Goal: Task Accomplishment & Management: Manage account settings

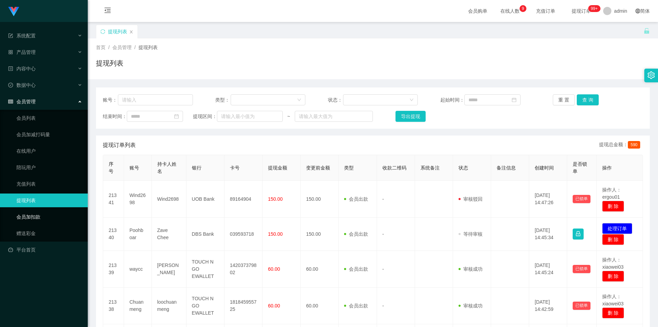
drag, startPoint x: 36, startPoint y: 217, endPoint x: 50, endPoint y: 209, distance: 16.1
click at [36, 217] on link "会员加扣款" at bounding box center [49, 217] width 66 height 14
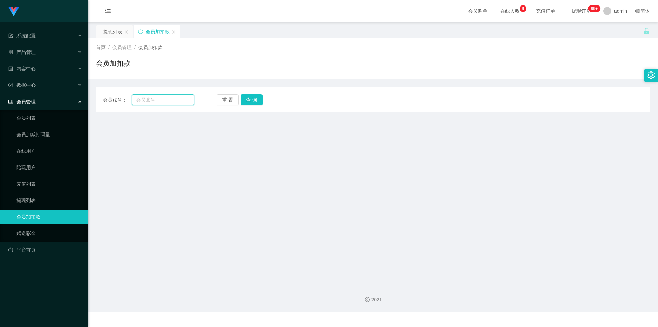
drag, startPoint x: 137, startPoint y: 99, endPoint x: 133, endPoint y: 99, distance: 4.5
click at [133, 99] on input "text" at bounding box center [163, 99] width 62 height 11
paste input "89098431"
type input "89098431"
click at [253, 99] on button "查 询" at bounding box center [252, 99] width 22 height 11
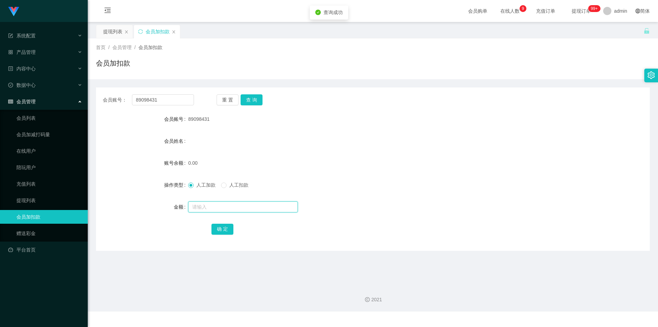
click at [202, 205] on input "text" at bounding box center [243, 206] width 110 height 11
type input "100"
click at [222, 227] on button "确 定" at bounding box center [222, 228] width 22 height 11
drag, startPoint x: 401, startPoint y: 172, endPoint x: 488, endPoint y: 88, distance: 121.0
click at [403, 172] on form "会员账号 89098431 会员姓名 账号余额 100.00 操作类型 人工加款 人工扣款 金额 确 定" at bounding box center [373, 173] width 554 height 123
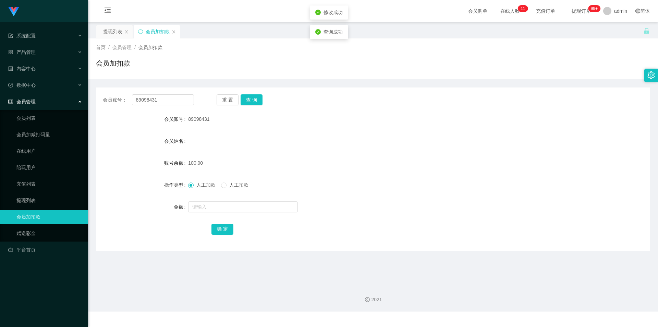
click at [490, 87] on div "会员账号： 89098431 重 置 查 询 会员账号 89098431 会员姓名 账号余额 100.00 操作类型 人工加款 人工扣款 金额 确 定" at bounding box center [373, 164] width 554 height 171
click at [115, 27] on div "提现列表" at bounding box center [112, 31] width 19 height 13
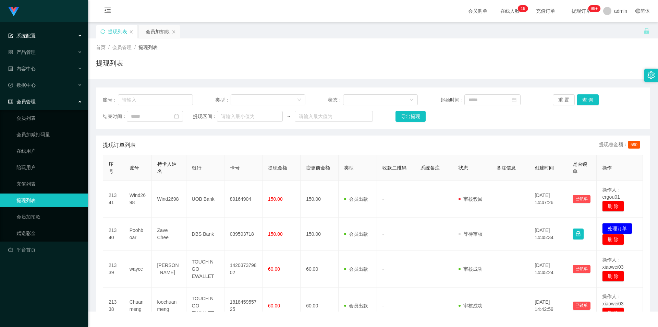
click at [45, 37] on div "系统配置" at bounding box center [44, 36] width 88 height 14
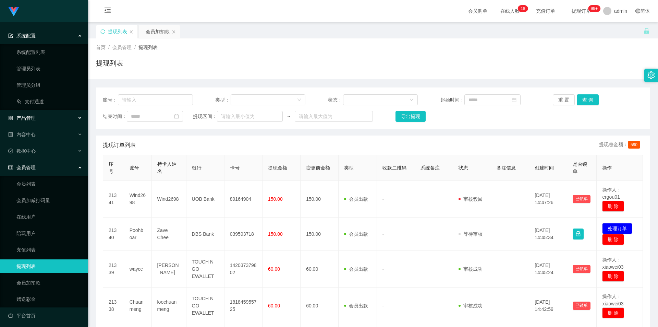
click at [40, 117] on div "产品管理" at bounding box center [44, 118] width 88 height 14
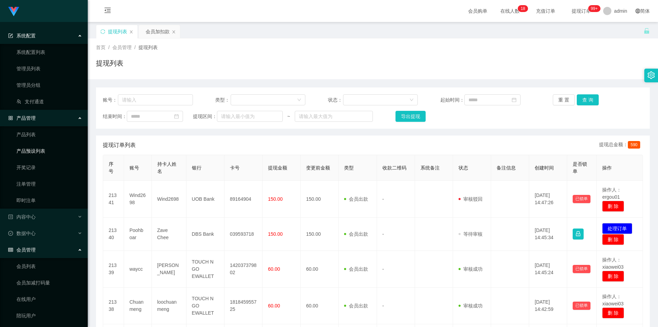
click at [46, 153] on link "产品预设列表" at bounding box center [49, 151] width 66 height 14
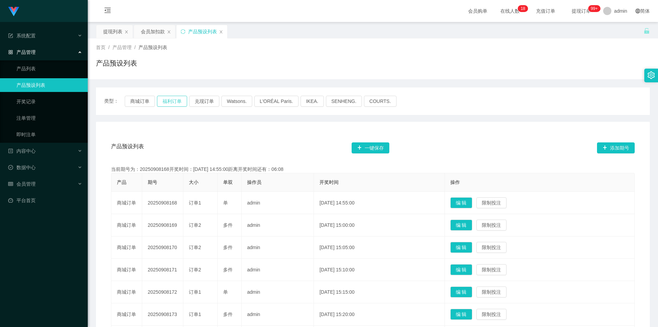
click at [176, 102] on button "福利订单" at bounding box center [172, 101] width 30 height 11
click at [147, 32] on div "会员加扣款" at bounding box center [153, 31] width 24 height 13
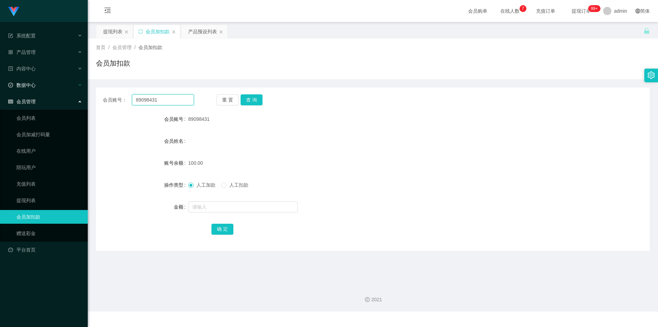
click at [0, 85] on section "系统配置 系统配置列表 管理员列表 管理员分组 支付通道 产品管理 产品列表 产品预设列表 开奖记录 注单管理 即时注单 内容中心 数据中心 会员管理 会员列…" at bounding box center [329, 155] width 658 height 311
click at [257, 98] on button "查 询" at bounding box center [252, 99] width 22 height 11
click at [35, 198] on link "提现列表" at bounding box center [49, 200] width 66 height 14
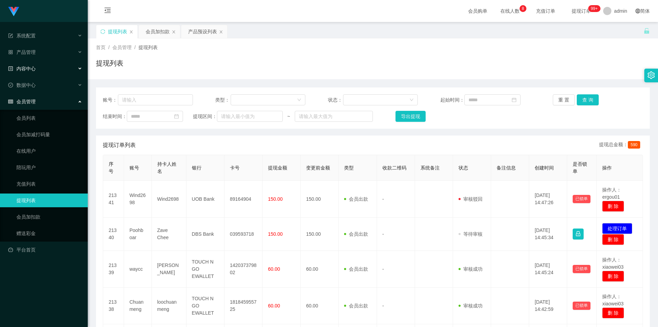
click at [45, 69] on div "内容中心" at bounding box center [44, 69] width 88 height 14
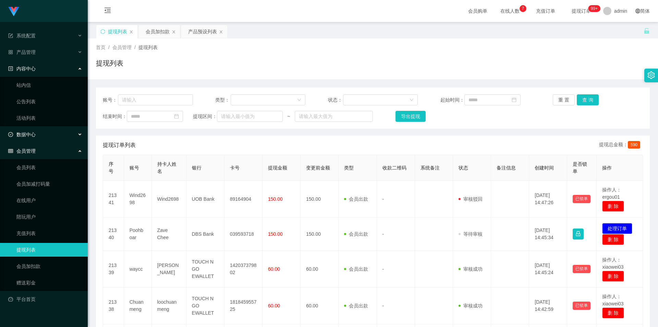
click at [47, 132] on div "数据中心" at bounding box center [44, 134] width 88 height 14
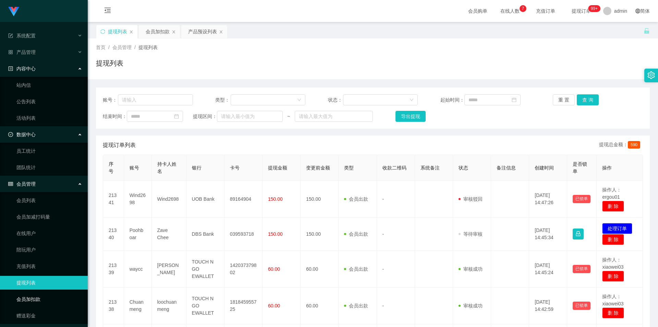
drag, startPoint x: 42, startPoint y: 298, endPoint x: 47, endPoint y: 290, distance: 9.1
click at [42, 298] on link "会员加扣款" at bounding box center [49, 299] width 66 height 14
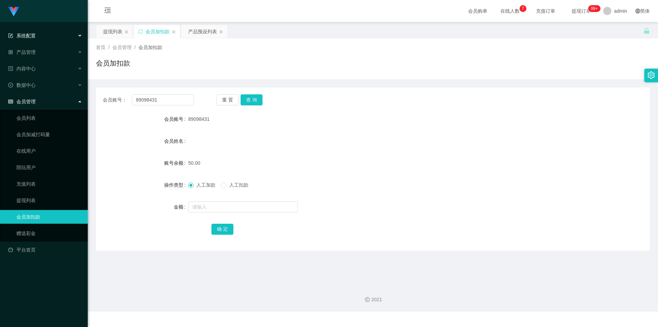
click at [46, 35] on div "系统配置" at bounding box center [44, 36] width 88 height 14
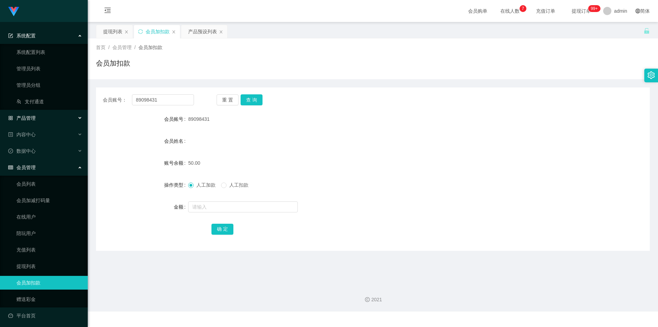
click at [37, 118] on div "产品管理" at bounding box center [44, 118] width 88 height 14
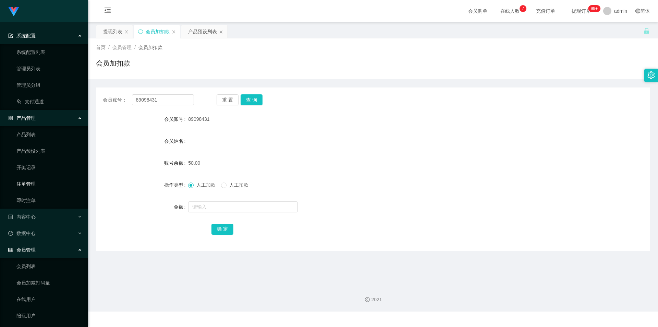
click at [36, 182] on link "注单管理" at bounding box center [49, 184] width 66 height 14
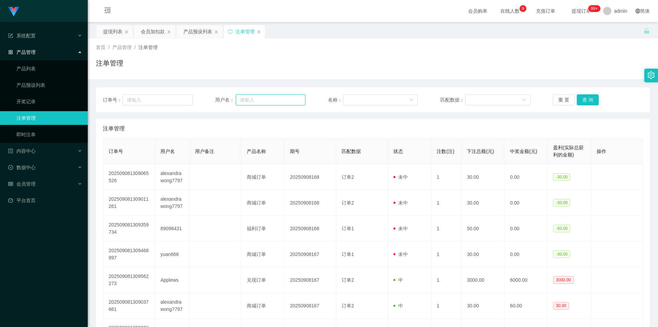
click at [262, 101] on input "text" at bounding box center [271, 99] width 70 height 11
paste input "89098431"
type input "89098431"
click at [586, 99] on button "查 询" at bounding box center [588, 99] width 22 height 11
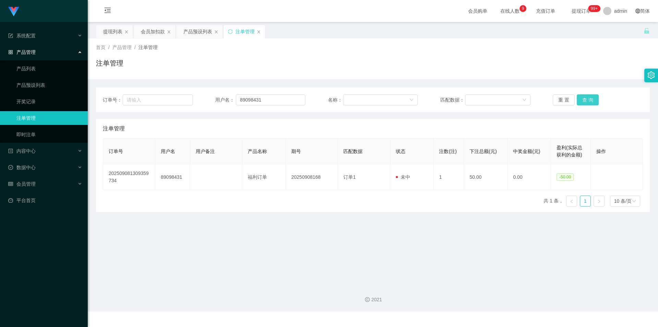
click at [586, 99] on button "查 询" at bounding box center [588, 99] width 22 height 11
click at [289, 65] on div "注单管理" at bounding box center [373, 66] width 554 height 16
click at [278, 54] on div "首页 / 产品管理 / 注单管理 / 注单管理" at bounding box center [373, 59] width 554 height 30
click at [154, 29] on div "会员加扣款" at bounding box center [153, 31] width 24 height 13
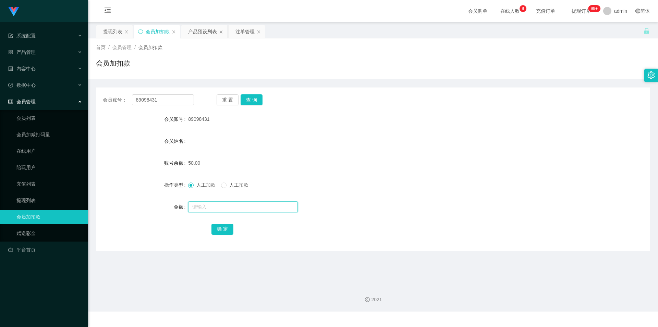
click at [203, 207] on input "text" at bounding box center [243, 206] width 110 height 11
type input "100"
click at [223, 231] on button "确 定" at bounding box center [222, 228] width 22 height 11
click at [399, 156] on div "150.00" at bounding box center [349, 163] width 323 height 14
click at [485, 77] on div "首页 / 会员管理 / 会员加扣款 / 会员加扣款" at bounding box center [373, 58] width 570 height 41
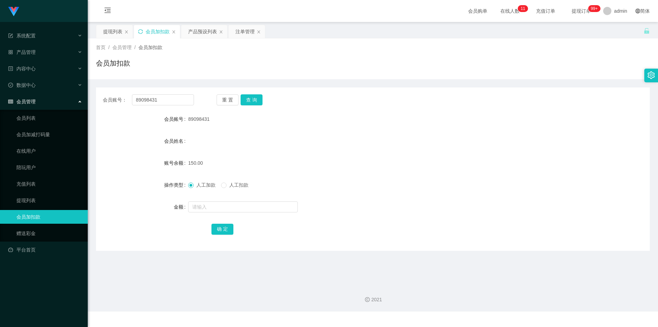
click at [140, 32] on icon "图标: sync" at bounding box center [140, 31] width 5 height 5
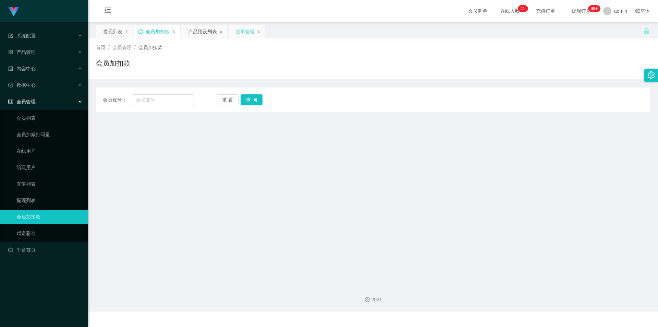
click at [240, 31] on div "注单管理" at bounding box center [244, 31] width 19 height 13
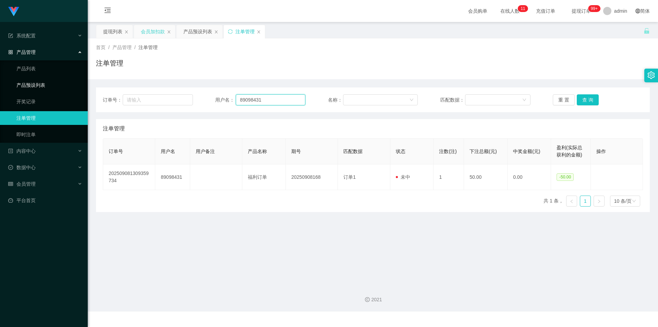
drag, startPoint x: 270, startPoint y: 100, endPoint x: 0, endPoint y: 91, distance: 269.9
click at [0, 91] on section "系统配置 系统配置列表 管理员列表 管理员分组 支付通道 产品管理 产品列表 产品预设列表 开奖记录 注单管理 即时注单 内容中心 站内信 公告列表 活动列表…" at bounding box center [329, 155] width 658 height 311
click at [583, 98] on button "查 询" at bounding box center [588, 99] width 22 height 11
click at [401, 69] on div "注单管理" at bounding box center [373, 66] width 554 height 16
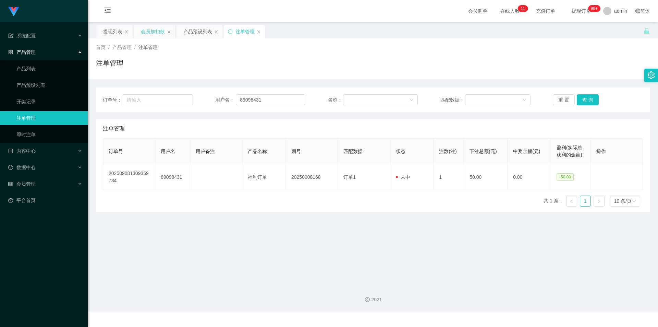
click at [148, 31] on div "会员加扣款" at bounding box center [153, 31] width 24 height 13
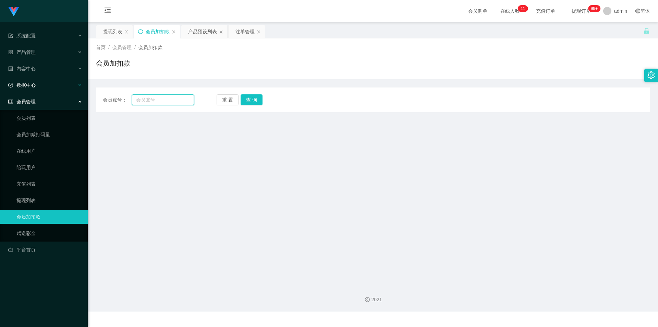
drag, startPoint x: 126, startPoint y: 101, endPoint x: 0, endPoint y: 92, distance: 126.1
click at [0, 92] on section "系统配置 系统配置列表 管理员列表 管理员分组 支付通道 产品管理 产品列表 产品预设列表 开奖记录 注单管理 即时注单 内容中心 站内信 公告列表 活动列表…" at bounding box center [329, 155] width 658 height 311
paste input "89098431"
type input "89098431"
click at [256, 98] on button "查 询" at bounding box center [252, 99] width 22 height 11
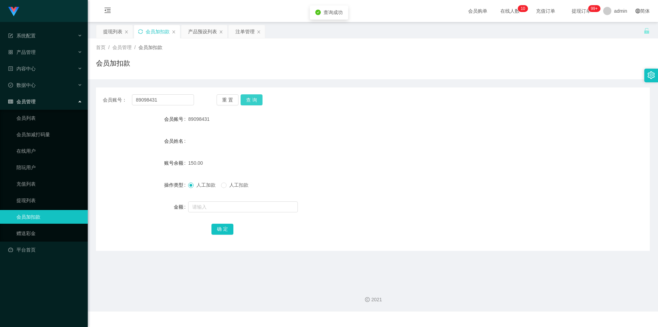
click at [256, 97] on button "查 询" at bounding box center [252, 99] width 22 height 11
drag, startPoint x: 455, startPoint y: 68, endPoint x: 461, endPoint y: 67, distance: 5.6
click at [457, 68] on div "会员加扣款" at bounding box center [373, 66] width 554 height 16
click at [107, 34] on div "提现列表" at bounding box center [112, 31] width 19 height 13
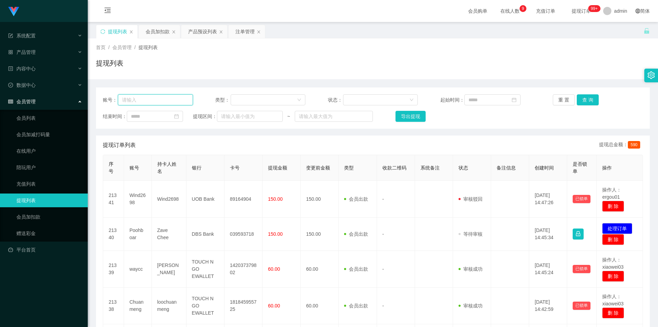
click at [158, 99] on input "text" at bounding box center [155, 99] width 75 height 11
paste input "89098431"
type input "89098431"
click at [588, 98] on button "查 询" at bounding box center [588, 99] width 22 height 11
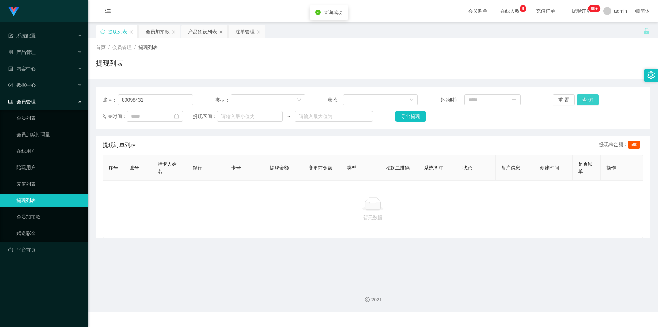
click at [588, 98] on button "查 询" at bounding box center [588, 99] width 22 height 11
drag, startPoint x: 606, startPoint y: 57, endPoint x: 611, endPoint y: 25, distance: 32.6
click at [606, 57] on div "首页 / 会员管理 / 提现列表 / 提现列表" at bounding box center [373, 59] width 554 height 30
drag, startPoint x: 157, startPoint y: 97, endPoint x: 0, endPoint y: 88, distance: 157.2
click at [0, 88] on section "系统配置 系统配置列表 管理员列表 管理员分组 支付通道 产品管理 产品列表 产品预设列表 开奖记录 注单管理 即时注单 内容中心 站内信 公告列表 活动列表…" at bounding box center [329, 155] width 658 height 311
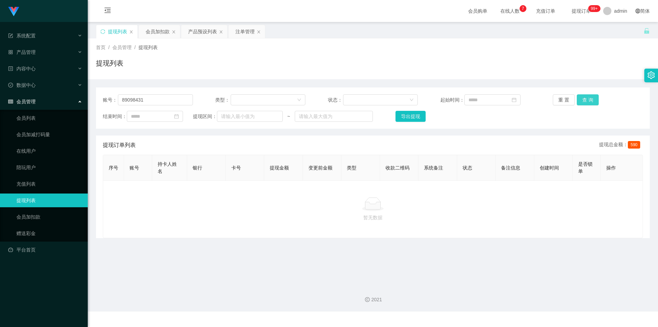
click at [581, 98] on button "查 询" at bounding box center [588, 99] width 22 height 11
drag, startPoint x: 607, startPoint y: 58, endPoint x: 610, endPoint y: 6, distance: 51.5
click at [607, 57] on div "首页 / 会员管理 / 提现列表 / 提现列表" at bounding box center [373, 59] width 554 height 30
click at [44, 121] on link "会员列表" at bounding box center [49, 118] width 66 height 14
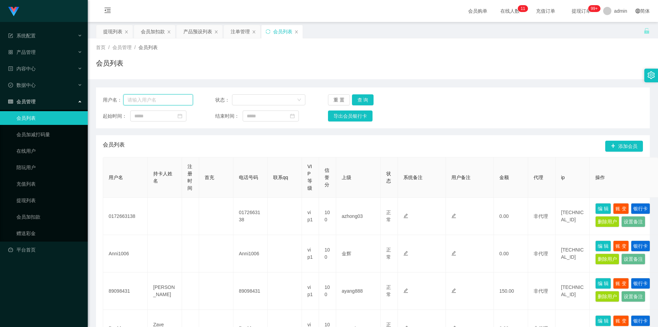
click at [176, 99] on input "text" at bounding box center [158, 99] width 70 height 11
paste input "89098431"
type input "89098431"
click at [365, 96] on button "查 询" at bounding box center [363, 99] width 22 height 11
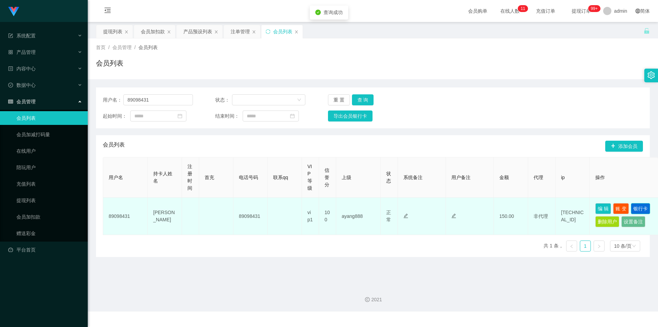
click at [640, 207] on button "银行卡" at bounding box center [640, 208] width 19 height 11
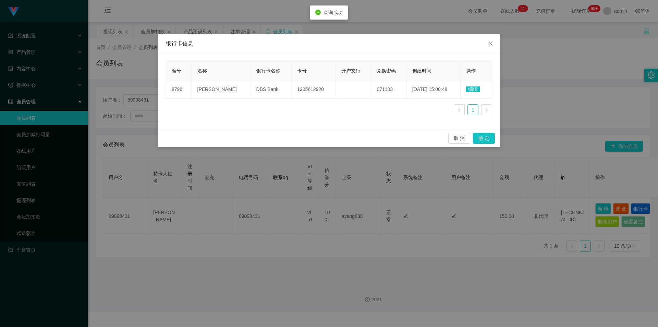
click at [611, 69] on div "银行卡信息 编号 名称 银行卡名称 卡号 开户支行 兑换密码 创建时间 操作 8796 joycelyn DBS Bank 1205612920 071103…" at bounding box center [329, 163] width 658 height 327
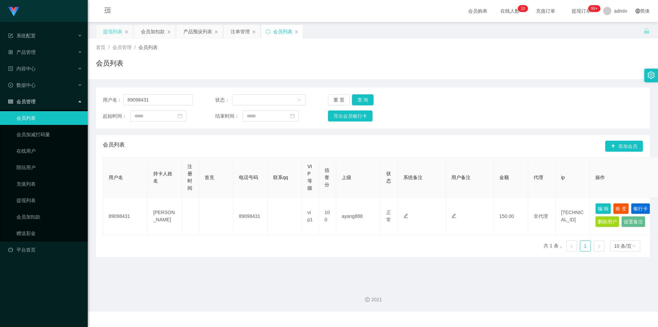
click at [116, 31] on div "提现列表" at bounding box center [112, 31] width 19 height 13
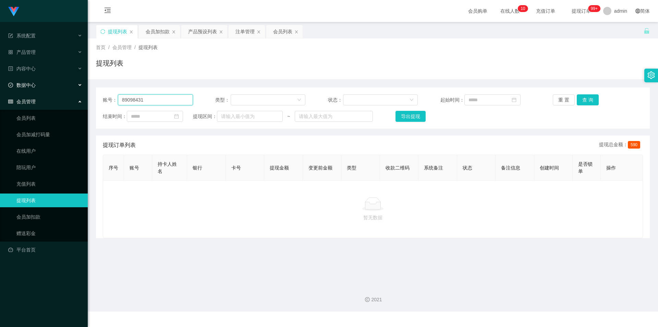
drag, startPoint x: 0, startPoint y: 82, endPoint x: 53, endPoint y: 83, distance: 53.5
click at [0, 82] on section "系统配置 系统配置列表 管理员列表 管理员分组 支付通道 产品管理 产品列表 产品预设列表 开奖记录 注单管理 即时注单 内容中心 站内信 公告列表 活动列表…" at bounding box center [329, 155] width 658 height 311
click at [584, 100] on button "查 询" at bounding box center [588, 99] width 22 height 11
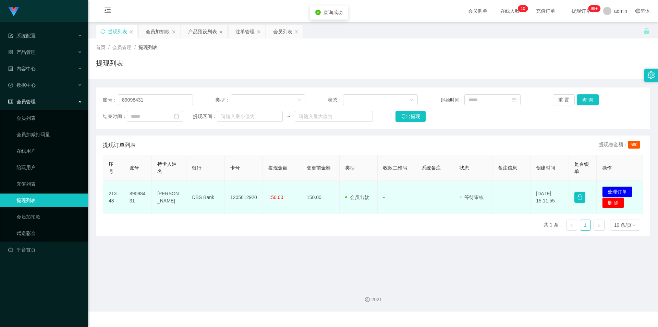
click at [239, 197] on td "1205612920" at bounding box center [244, 197] width 38 height 33
copy td "1205612920"
click at [241, 198] on td "1205612920" at bounding box center [244, 197] width 38 height 33
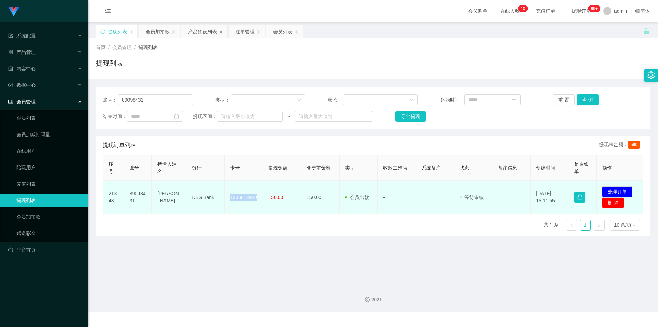
click at [241, 198] on td "1205612920" at bounding box center [244, 197] width 38 height 33
click at [169, 195] on td "[PERSON_NAME]" at bounding box center [169, 197] width 35 height 33
copy td "[PERSON_NAME]"
click at [617, 191] on button "处理订单" at bounding box center [617, 191] width 30 height 11
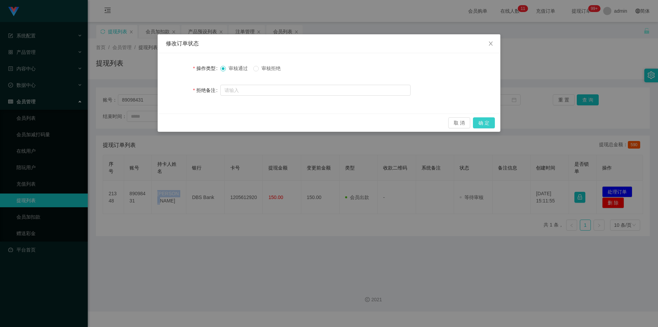
click at [481, 122] on button "确 定" at bounding box center [484, 122] width 22 height 11
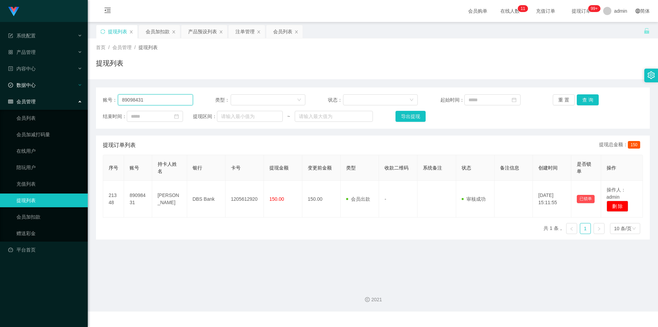
drag, startPoint x: 152, startPoint y: 101, endPoint x: 0, endPoint y: 83, distance: 153.0
click at [0, 83] on section "系统配置 系统配置列表 管理员列表 管理员分组 支付通道 产品管理 产品列表 产品预设列表 开奖记录 注单管理 即时注单 内容中心 站内信 公告列表 活动列表…" at bounding box center [329, 155] width 658 height 311
paste input "[GEOGRAPHIC_DATA]"
type input "[GEOGRAPHIC_DATA]"
click at [585, 103] on button "查 询" at bounding box center [588, 99] width 22 height 11
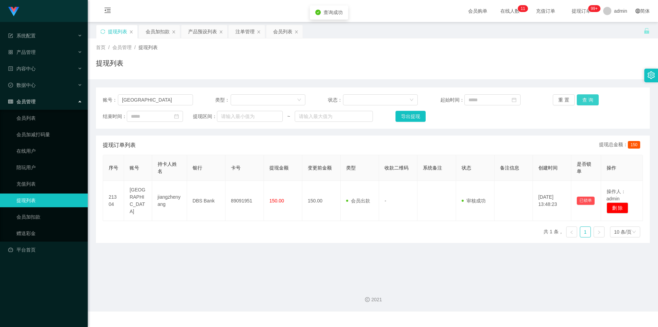
click at [586, 96] on button "查 询" at bounding box center [588, 99] width 22 height 11
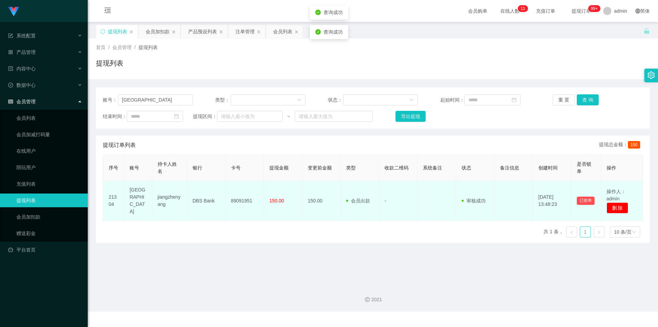
click at [242, 197] on td "89091951" at bounding box center [245, 201] width 38 height 40
copy td "89091951"
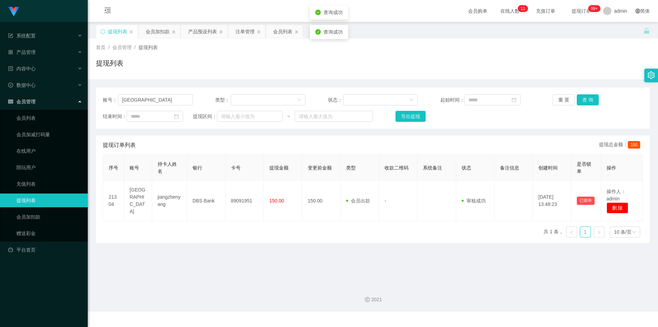
click at [588, 9] on sup "99+" at bounding box center [594, 8] width 12 height 7
click at [160, 23] on main "关闭左侧 关闭右侧 关闭其它 刷新页面 提现列表 会员加扣款 产品预设列表 注单管理 会员列表 首页 / 会员管理 / 提现列表 / 提现列表 账号： Jia…" at bounding box center [373, 150] width 570 height 257
click at [158, 30] on div "会员加扣款" at bounding box center [158, 31] width 24 height 13
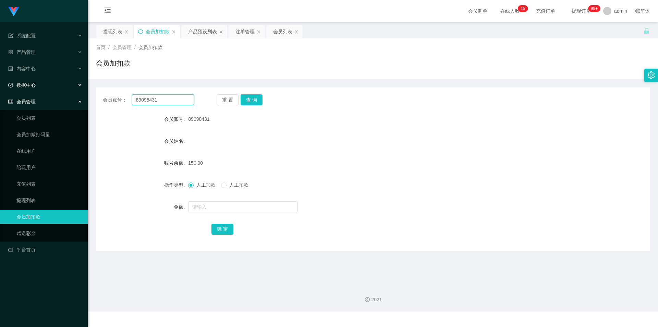
drag, startPoint x: 174, startPoint y: 104, endPoint x: 0, endPoint y: 85, distance: 174.8
click at [0, 85] on section "系统配置 系统配置列表 管理员列表 管理员分组 支付通道 产品管理 产品列表 产品预设列表 开奖记录 注单管理 即时注单 内容中心 站内信 公告列表 活动列表…" at bounding box center [329, 155] width 658 height 311
paste input "6598955429"
type input "6598955429"
click at [258, 97] on button "查 询" at bounding box center [252, 99] width 22 height 11
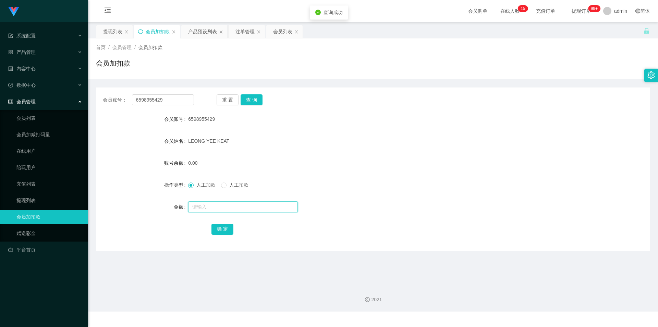
click at [211, 206] on input "text" at bounding box center [243, 206] width 110 height 11
type input "300"
click at [228, 229] on button "确 定" at bounding box center [222, 228] width 22 height 11
click at [482, 173] on form "会员账号 6598955429 会员姓名 [PERSON_NAME] 账号余额 300.00 操作类型 人工加款 人工扣款 金额 确 定" at bounding box center [373, 173] width 554 height 123
click at [543, 85] on div "会员账号： 6598955429 重 置 查 询 会员账号 6598955429 会员姓名 [PERSON_NAME] 账号余额 300.00 操作类型 人工…" at bounding box center [373, 164] width 554 height 171
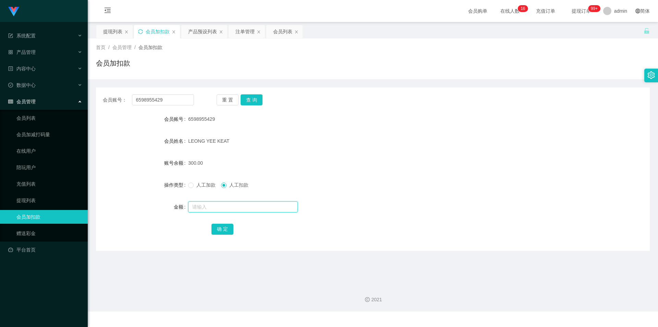
click at [193, 210] on input "text" at bounding box center [243, 206] width 110 height 11
type input "200"
click at [223, 229] on button "确 定" at bounding box center [222, 228] width 22 height 11
click at [305, 156] on form "会员账号 6598955429 会员姓名 [PERSON_NAME] 账号余额 100.00 操作类型 人工加款 人工扣款 金额 确 定" at bounding box center [373, 173] width 554 height 123
click at [111, 31] on div "提现列表" at bounding box center [112, 31] width 19 height 13
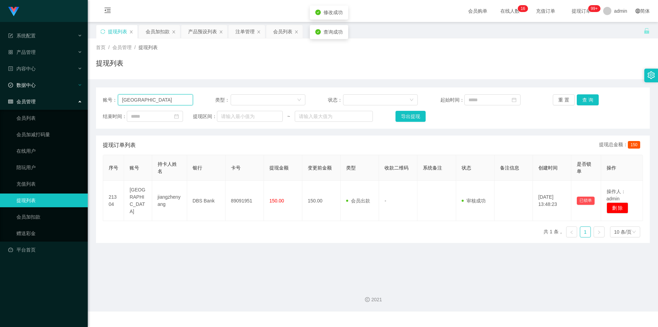
drag, startPoint x: 130, startPoint y: 97, endPoint x: 7, endPoint y: 78, distance: 124.4
click at [0, 78] on section "系统配置 系统配置列表 管理员列表 管理员分组 支付通道 产品管理 产品列表 产品预设列表 开奖记录 注单管理 即时注单 内容中心 站内信 公告列表 活动列表…" at bounding box center [329, 155] width 658 height 311
paste input "6598955429"
type input "6598955429"
click at [592, 101] on button "查 询" at bounding box center [588, 99] width 22 height 11
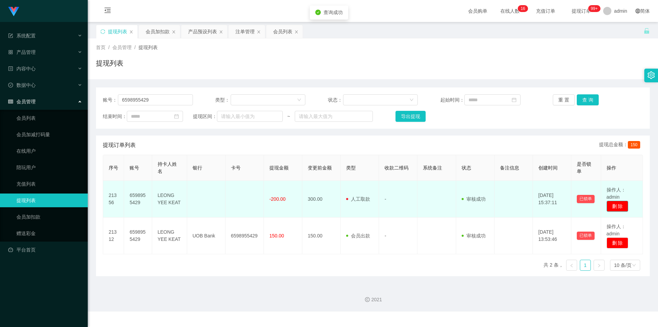
click at [610, 206] on button "删 除" at bounding box center [618, 206] width 22 height 11
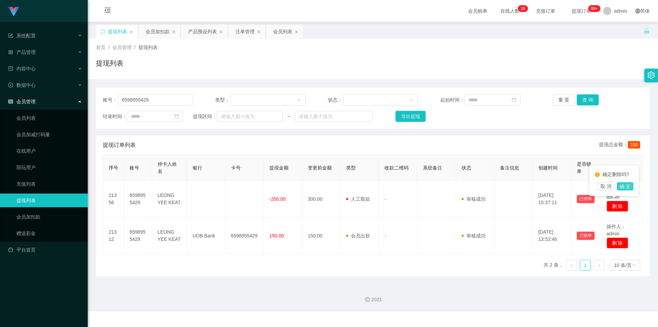
click at [624, 184] on button "确 定" at bounding box center [625, 186] width 16 height 8
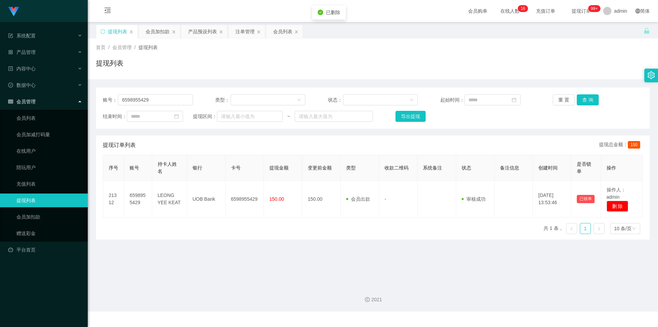
click at [533, 9] on span "充值订单" at bounding box center [546, 11] width 26 height 5
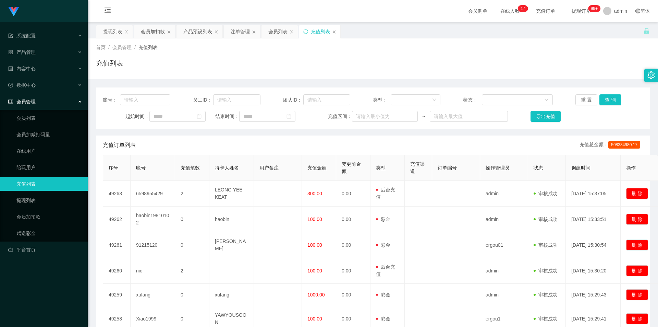
click at [353, 69] on div "充值列表" at bounding box center [373, 66] width 554 height 16
drag, startPoint x: 319, startPoint y: 59, endPoint x: 502, endPoint y: 29, distance: 185.7
click at [319, 59] on div "充值列表" at bounding box center [373, 66] width 554 height 16
drag, startPoint x: 153, startPoint y: 32, endPoint x: 165, endPoint y: 36, distance: 12.2
click at [153, 32] on div "会员加扣款" at bounding box center [153, 31] width 24 height 13
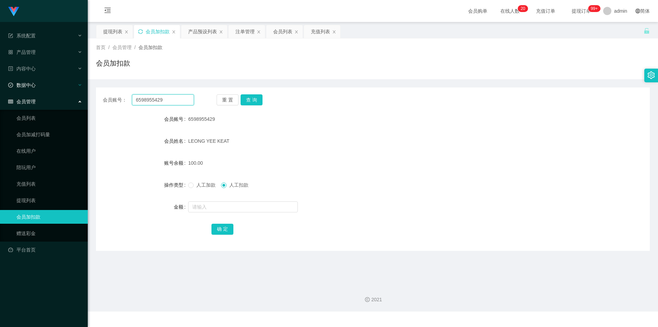
drag, startPoint x: 165, startPoint y: 101, endPoint x: 0, endPoint y: 78, distance: 166.0
click at [0, 78] on section "系统配置 系统配置列表 管理员列表 管理员分组 支付通道 产品管理 产品列表 产品预设列表 开奖记录 注单管理 即时注单 内容中心 站内信 公告列表 活动列表…" at bounding box center [329, 155] width 658 height 311
paste input "92769468"
type input "92769468"
click at [248, 99] on button "查 询" at bounding box center [252, 99] width 22 height 11
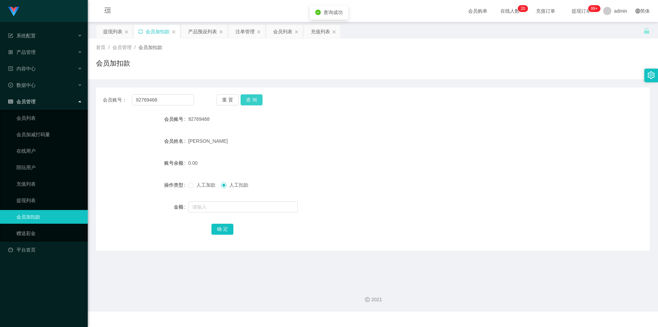
click at [248, 99] on button "查 询" at bounding box center [252, 99] width 22 height 11
click at [410, 83] on div "会员账号： 92769468 重 置 查 询 会员账号 92769468 会员姓名 [PERSON_NAME] 账号余额 0.00 操作类型 人工加款 人工扣…" at bounding box center [373, 164] width 554 height 171
click at [280, 32] on div "会员列表" at bounding box center [282, 31] width 19 height 13
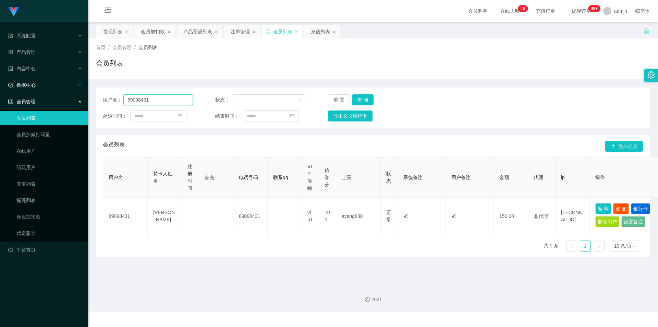
drag, startPoint x: 162, startPoint y: 102, endPoint x: 0, endPoint y: 85, distance: 163.1
click at [0, 86] on section "系统配置 系统配置列表 管理员列表 管理员分组 支付通道 产品管理 产品列表 产品预设列表 开奖记录 注单管理 即时注单 内容中心 站内信 公告列表 活动列表…" at bounding box center [329, 155] width 658 height 311
paste input "92769468"
type input "92769468"
click at [361, 98] on button "查 询" at bounding box center [363, 99] width 22 height 11
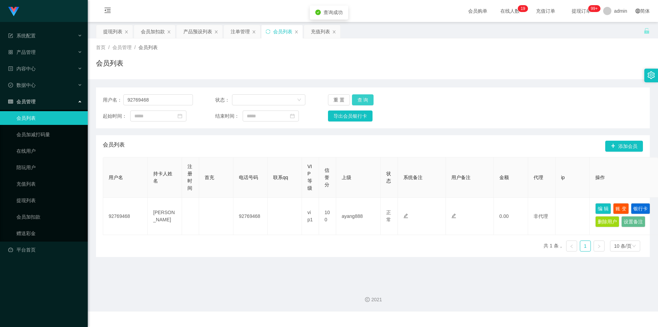
click at [361, 98] on button "查 询" at bounding box center [363, 99] width 22 height 11
click at [361, 98] on button "查 询" at bounding box center [366, 99] width 29 height 11
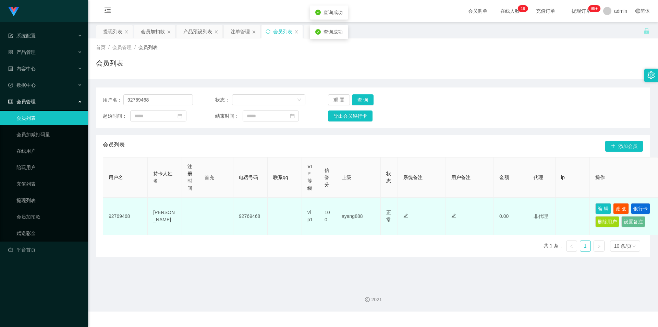
click at [119, 214] on td "92769468" at bounding box center [125, 215] width 45 height 37
copy td "92769468"
click at [603, 208] on button "编 辑" at bounding box center [603, 208] width 16 height 11
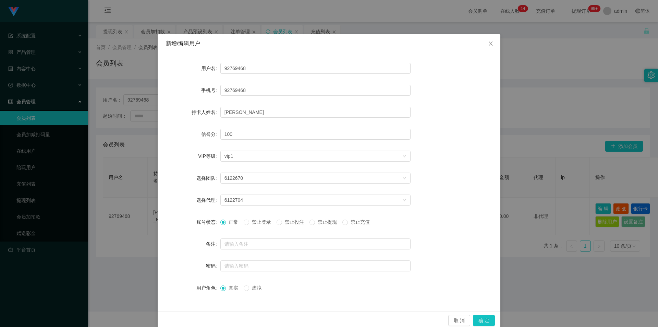
click at [572, 51] on div "新增/编辑用户 用户名 92769468 手机号 92769468 持卡人姓名 [PERSON_NAME]分 100 VIP等级 选择VIP等级 vip1 选…" at bounding box center [329, 163] width 658 height 327
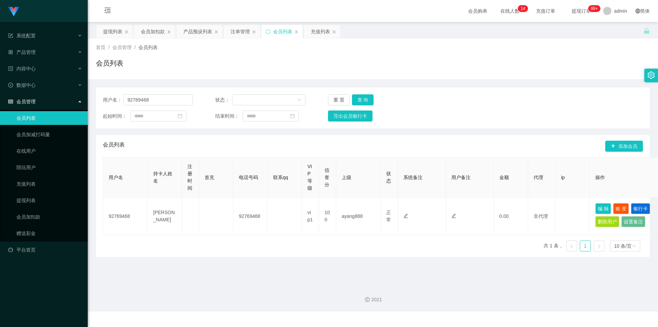
click at [431, 60] on div "会员列表" at bounding box center [373, 66] width 554 height 16
click at [492, 61] on div "会员列表" at bounding box center [373, 66] width 554 height 16
drag, startPoint x: 146, startPoint y: 29, endPoint x: 158, endPoint y: 61, distance: 33.4
click at [146, 30] on div "会员加扣款" at bounding box center [153, 31] width 24 height 13
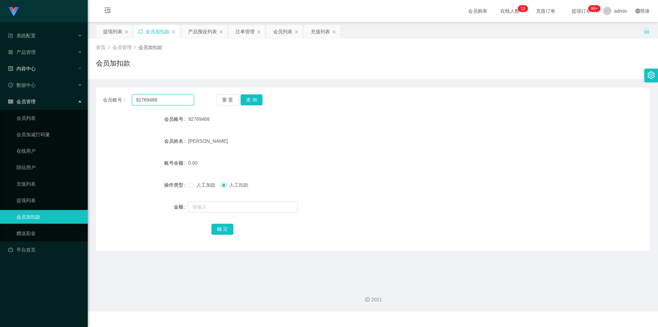
drag, startPoint x: 169, startPoint y: 100, endPoint x: 0, endPoint y: 75, distance: 171.1
click at [0, 75] on section "系统配置 系统配置列表 管理员列表 管理员分组 支付通道 产品管理 产品列表 产品预设列表 开奖记录 注单管理 即时注单 内容中心 站内信 公告列表 活动列表…" at bounding box center [329, 155] width 658 height 311
click at [253, 97] on button "查 询" at bounding box center [252, 99] width 22 height 11
click at [201, 208] on input "text" at bounding box center [243, 206] width 110 height 11
type input "300"
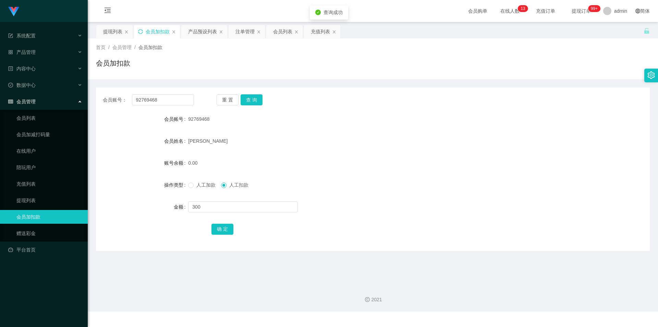
click at [186, 182] on label "操作类型" at bounding box center [176, 184] width 24 height 5
click at [216, 227] on button "确 定" at bounding box center [222, 228] width 22 height 11
click at [441, 182] on div "人工加款 人工扣款" at bounding box center [349, 185] width 323 height 14
click at [517, 89] on div "会员账号： 92769468 重 置 查 询 会员账号 92769468 会员姓名 [PERSON_NAME] 账号余额 300.00 操作类型 人工加款 人…" at bounding box center [373, 168] width 554 height 163
drag, startPoint x: 164, startPoint y: 100, endPoint x: 0, endPoint y: 68, distance: 167.0
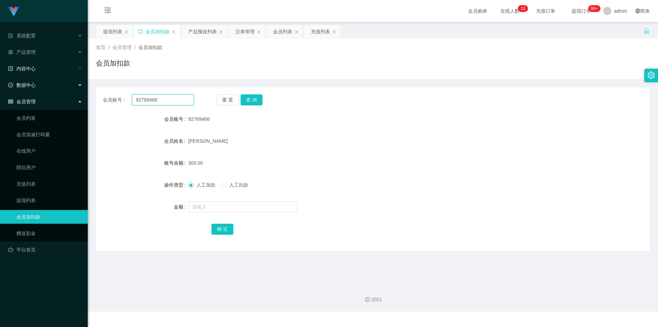
click at [0, 68] on section "系统配置 系统配置列表 管理员列表 管理员分组 支付通道 产品管理 产品列表 产品预设列表 开奖记录 注单管理 即时注单 内容中心 站内信 公告列表 活动列表…" at bounding box center [329, 155] width 658 height 311
paste input "Tantan123"
type input "Tantan123"
click at [244, 99] on button "查 询" at bounding box center [252, 99] width 22 height 11
click at [196, 206] on input "text" at bounding box center [243, 206] width 110 height 11
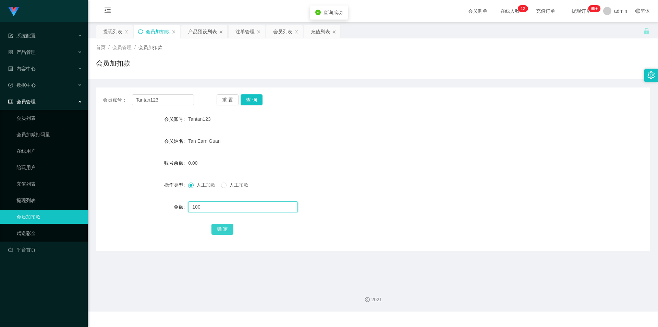
type input "100"
click at [222, 230] on button "确 定" at bounding box center [222, 228] width 22 height 11
drag, startPoint x: 370, startPoint y: 166, endPoint x: 415, endPoint y: 141, distance: 50.8
click at [371, 165] on div "100.00" at bounding box center [349, 163] width 323 height 14
click at [538, 97] on div "会员账号： Tantan123 重 置 查 询" at bounding box center [373, 99] width 554 height 11
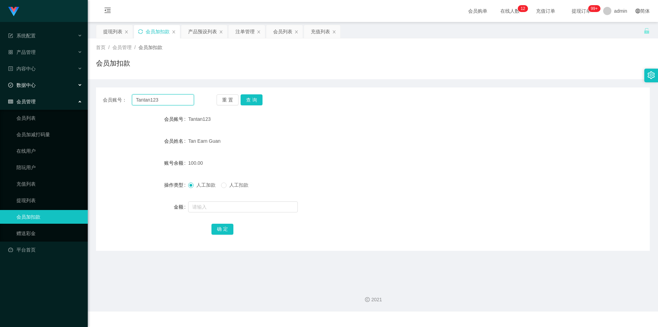
drag, startPoint x: 173, startPoint y: 98, endPoint x: 130, endPoint y: 95, distance: 43.3
click at [0, 92] on section "系统配置 系统配置列表 管理员列表 管理员分组 支付通道 产品管理 产品列表 产品预设列表 开奖记录 注单管理 即时注单 内容中心 站内信 公告列表 活动列表…" at bounding box center [329, 155] width 658 height 311
paste input "89098431"
type input "89098431"
click at [253, 98] on button "查 询" at bounding box center [252, 99] width 22 height 11
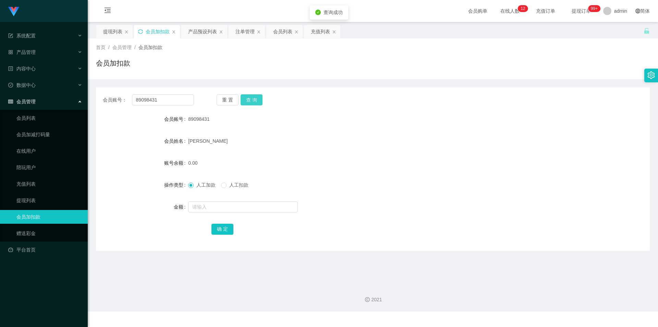
click at [253, 98] on button "查 询" at bounding box center [252, 99] width 22 height 11
click at [218, 208] on input "text" at bounding box center [243, 206] width 110 height 11
type input "100"
click at [228, 227] on button "确 定" at bounding box center [222, 228] width 22 height 11
drag, startPoint x: 482, startPoint y: 171, endPoint x: 510, endPoint y: 160, distance: 30.2
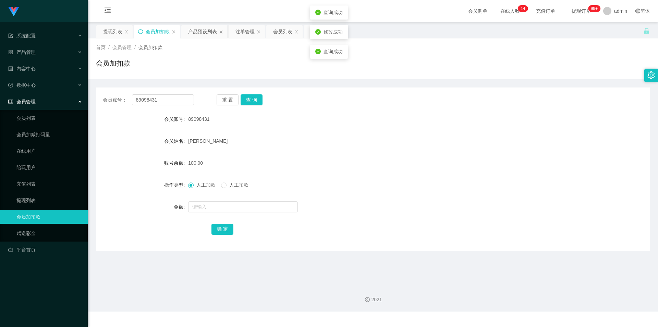
click at [492, 168] on form "会员账号 89098431 会员姓名 [PERSON_NAME] 账号余额 100.00 操作类型 人工加款 人工扣款 金额 确 定" at bounding box center [373, 173] width 554 height 123
click at [579, 69] on div "会员加扣款" at bounding box center [373, 66] width 554 height 16
click at [110, 28] on div "提现列表" at bounding box center [112, 31] width 19 height 13
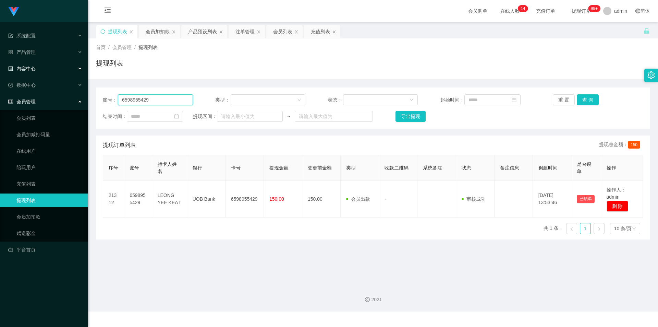
drag, startPoint x: 129, startPoint y: 102, endPoint x: 0, endPoint y: 71, distance: 132.8
click at [0, 71] on section "系统配置 系统配置列表 管理员列表 管理员分组 支付通道 产品管理 产品列表 产品预设列表 开奖记录 注单管理 即时注单 内容中心 站内信 公告列表 活动列表…" at bounding box center [329, 155] width 658 height 311
paste input "Tantan123"
click at [585, 99] on button "查 询" at bounding box center [588, 99] width 22 height 11
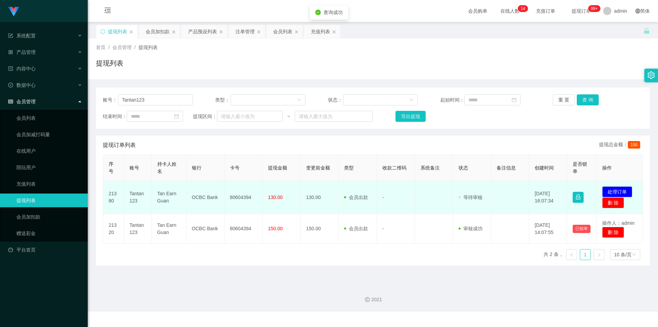
click at [238, 196] on td "80604394" at bounding box center [243, 197] width 38 height 33
copy td "80604394"
click at [613, 189] on button "处理订单" at bounding box center [617, 191] width 30 height 11
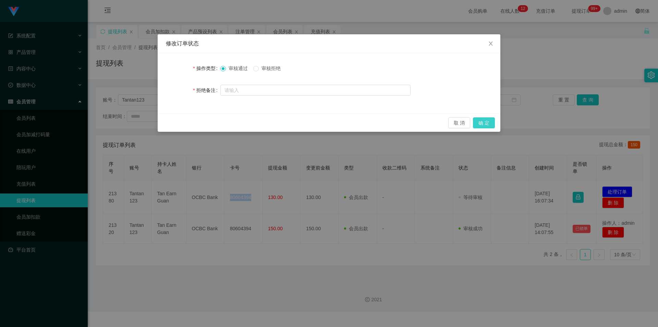
click at [484, 120] on button "确 定" at bounding box center [484, 122] width 22 height 11
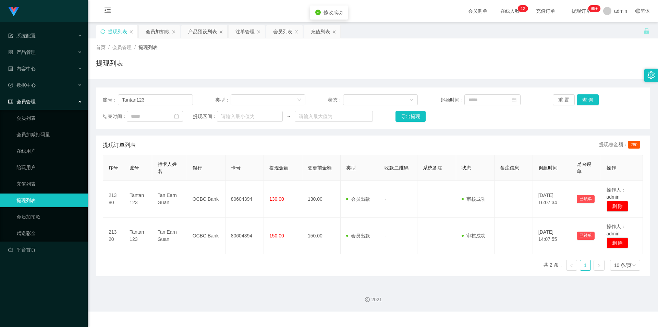
drag, startPoint x: 589, startPoint y: 66, endPoint x: 612, endPoint y: 28, distance: 45.0
click at [589, 66] on div "提现列表" at bounding box center [373, 66] width 554 height 16
drag, startPoint x: 159, startPoint y: 98, endPoint x: 0, endPoint y: 69, distance: 161.6
click at [0, 69] on section "系统配置 系统配置列表 管理员列表 管理员分组 支付通道 产品管理 产品列表 产品预设列表 开奖记录 注单管理 即时注单 内容中心 站内信 公告列表 活动列表…" at bounding box center [329, 155] width 658 height 311
paste input "6598955429"
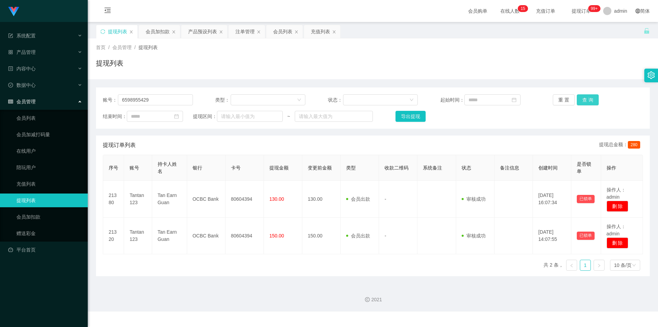
click at [586, 98] on button "查 询" at bounding box center [588, 99] width 22 height 11
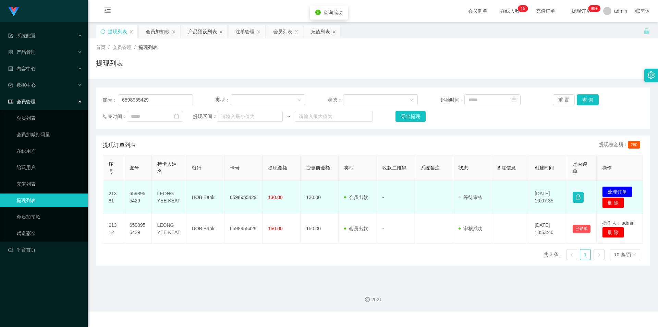
click at [246, 197] on td "6598955429" at bounding box center [243, 197] width 38 height 33
copy td "6598955429"
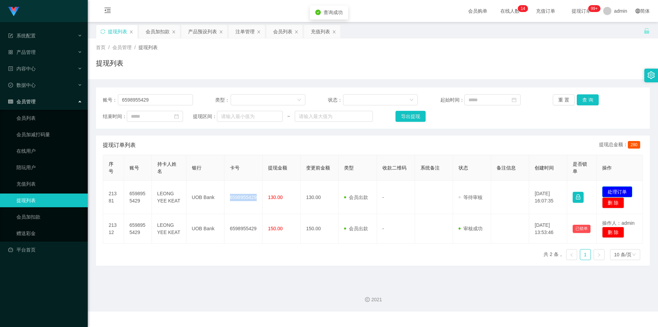
click at [606, 189] on button "处理订单" at bounding box center [617, 191] width 30 height 11
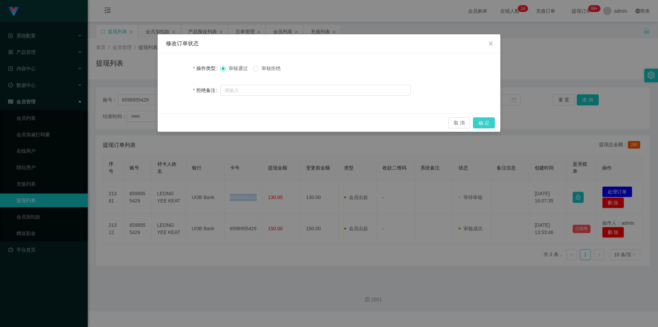
click at [489, 123] on button "确 定" at bounding box center [484, 122] width 22 height 11
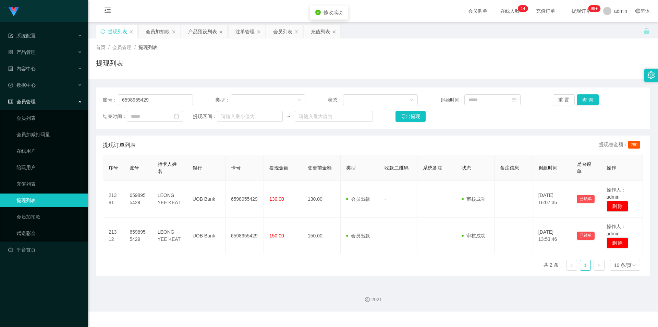
drag, startPoint x: 596, startPoint y: 62, endPoint x: 615, endPoint y: 1, distance: 63.3
click at [597, 60] on div "提现列表" at bounding box center [373, 66] width 554 height 16
paste input "89098431"
drag, startPoint x: 169, startPoint y: 100, endPoint x: 162, endPoint y: 84, distance: 17.7
click at [1, 82] on section "系统配置 系统配置列表 管理员列表 管理员分组 支付通道 产品管理 产品列表 产品预设列表 开奖记录 注单管理 即时注单 内容中心 站内信 公告列表 活动列表…" at bounding box center [329, 155] width 658 height 311
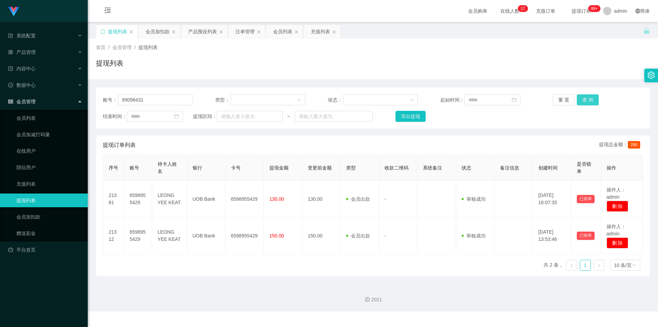
click at [586, 96] on button "查 询" at bounding box center [588, 99] width 22 height 11
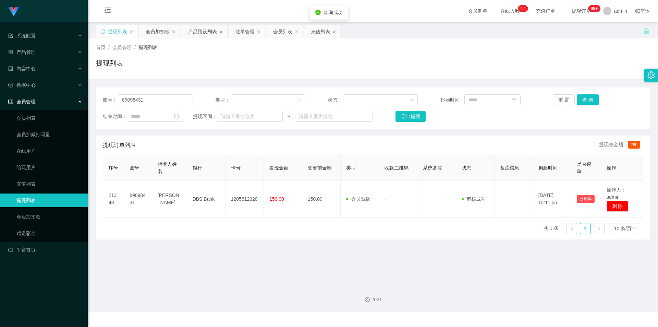
click at [548, 57] on div "首页 / 会员管理 / 提现列表 / 提现列表" at bounding box center [373, 59] width 554 height 30
paste input "6598955429"
drag, startPoint x: 175, startPoint y: 100, endPoint x: 0, endPoint y: 74, distance: 177.1
click at [0, 74] on section "系统配置 系统配置列表 管理员列表 管理员分组 支付通道 产品管理 产品列表 产品预设列表 开奖记录 注单管理 即时注单 内容中心 站内信 公告列表 活动列表…" at bounding box center [329, 155] width 658 height 311
click at [584, 97] on button "查 询" at bounding box center [588, 99] width 22 height 11
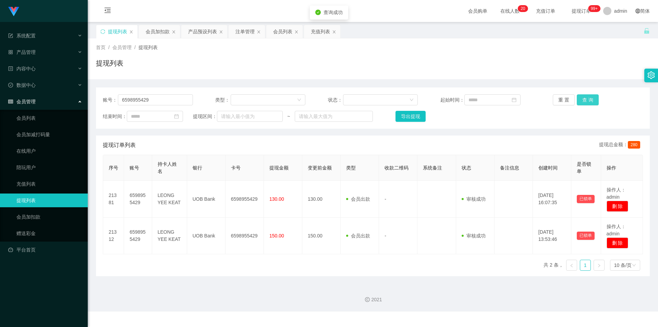
click at [584, 97] on button "查 询" at bounding box center [588, 99] width 22 height 11
click at [587, 52] on div "首页 / 会员管理 / 提现列表 / 提现列表" at bounding box center [373, 59] width 554 height 30
paste input "Tantan123"
drag, startPoint x: 158, startPoint y: 102, endPoint x: 14, endPoint y: 102, distance: 143.3
click at [0, 101] on section "系统配置 系统配置列表 管理员列表 管理员分组 支付通道 产品管理 产品列表 产品预设列表 开奖记录 注单管理 即时注单 内容中心 站内信 公告列表 活动列表…" at bounding box center [329, 155] width 658 height 311
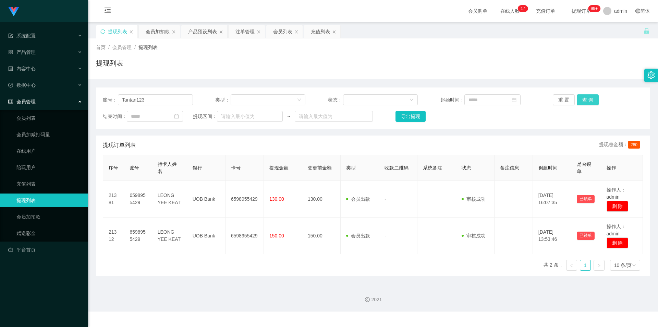
click at [586, 97] on button "查 询" at bounding box center [588, 99] width 22 height 11
click at [605, 65] on div "提现列表" at bounding box center [373, 66] width 554 height 16
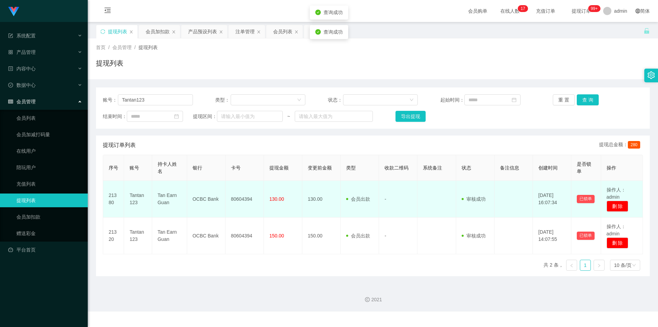
click at [238, 199] on td "80604394" at bounding box center [245, 199] width 38 height 37
copy td "80604394"
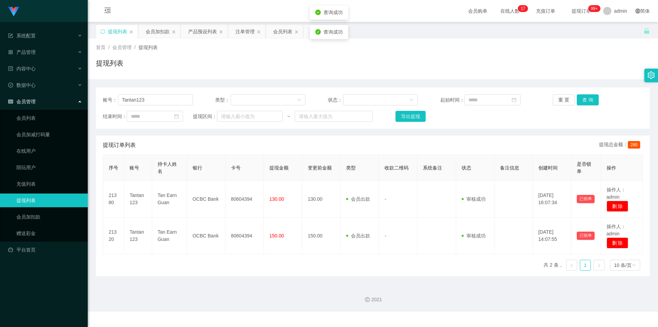
drag, startPoint x: 555, startPoint y: 60, endPoint x: 591, endPoint y: 14, distance: 58.1
click at [555, 60] on div "提现列表" at bounding box center [373, 66] width 554 height 16
paste input "89098431"
drag, startPoint x: 0, startPoint y: 94, endPoint x: 0, endPoint y: 88, distance: 6.2
click at [0, 88] on section "系统配置 系统配置列表 管理员列表 管理员分组 支付通道 产品管理 产品列表 产品预设列表 开奖记录 注单管理 即时注单 内容中心 站内信 公告列表 活动列表…" at bounding box center [329, 155] width 658 height 311
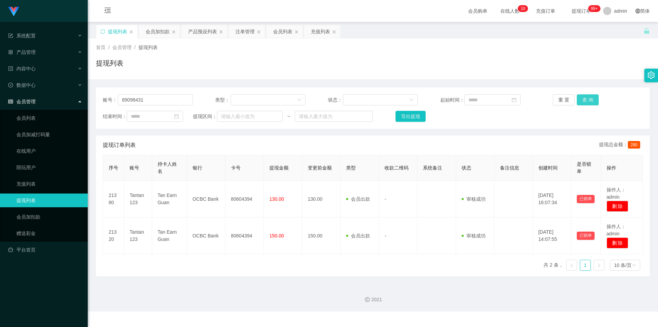
click at [588, 99] on button "查 询" at bounding box center [588, 99] width 22 height 11
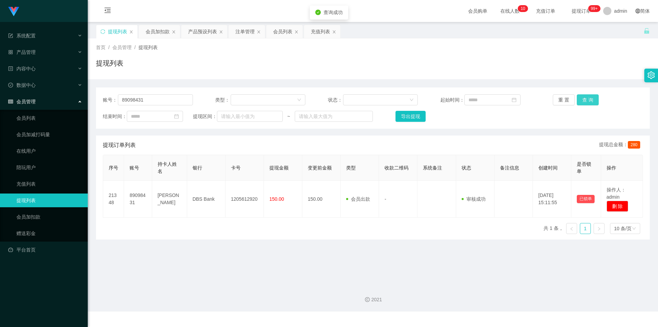
click at [588, 99] on button "查 询" at bounding box center [588, 99] width 22 height 11
click at [592, 59] on div "提现列表" at bounding box center [373, 66] width 554 height 16
drag, startPoint x: 155, startPoint y: 101, endPoint x: 0, endPoint y: 80, distance: 156.0
click at [0, 80] on section "系统配置 系统配置列表 管理员列表 管理员分组 支付通道 产品管理 产品列表 产品预设列表 开奖记录 注单管理 即时注单 内容中心 站内信 公告列表 活动列表…" at bounding box center [329, 155] width 658 height 311
paste input "6598955429"
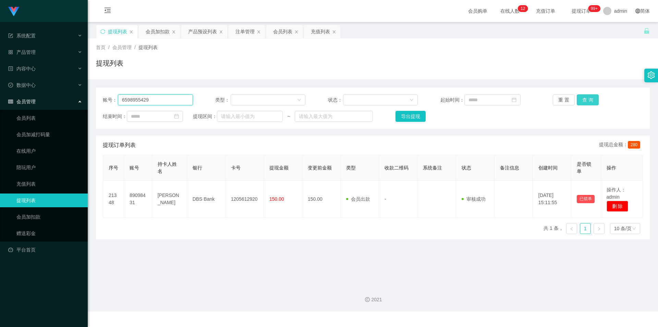
type input "6598955429"
click at [588, 96] on button "查 询" at bounding box center [588, 99] width 22 height 11
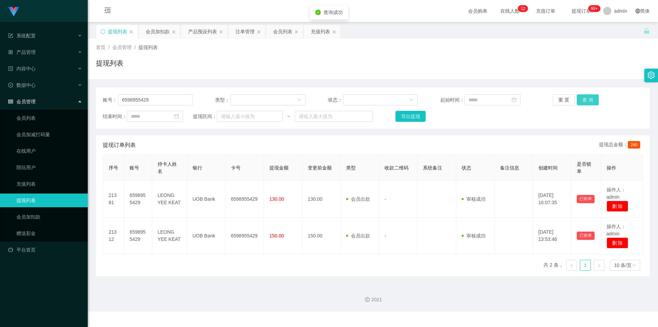
click at [588, 96] on button "查 询" at bounding box center [588, 99] width 22 height 11
click at [604, 68] on div "提现列表" at bounding box center [373, 66] width 554 height 16
